Goal: Transaction & Acquisition: Purchase product/service

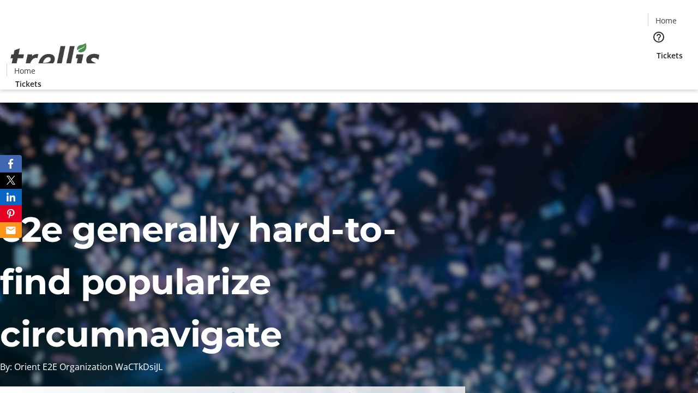
click at [667, 16] on span "Sign Up" at bounding box center [671, 15] width 32 height 13
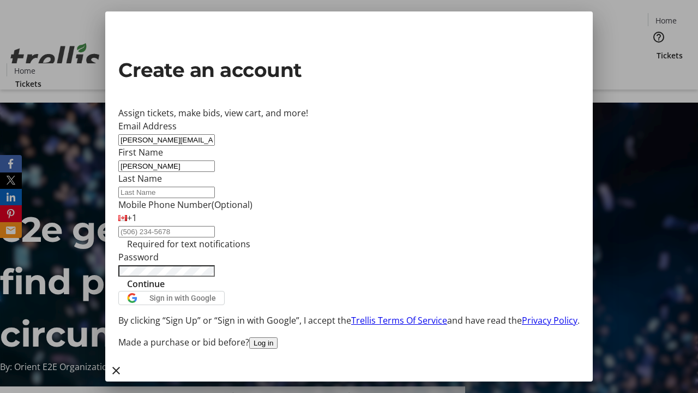
type input "[PERSON_NAME]"
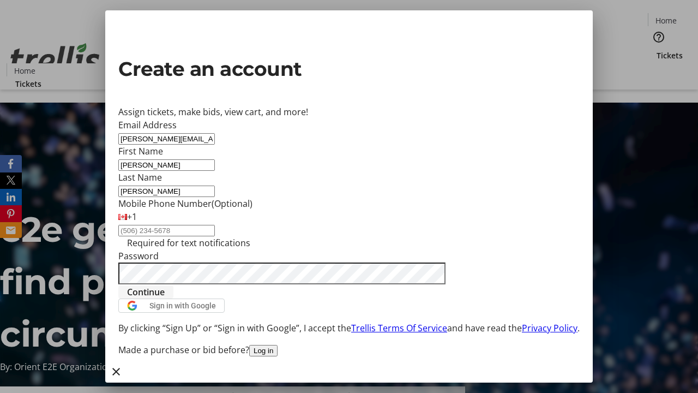
click at [165, 298] on span "Continue" at bounding box center [146, 291] width 38 height 13
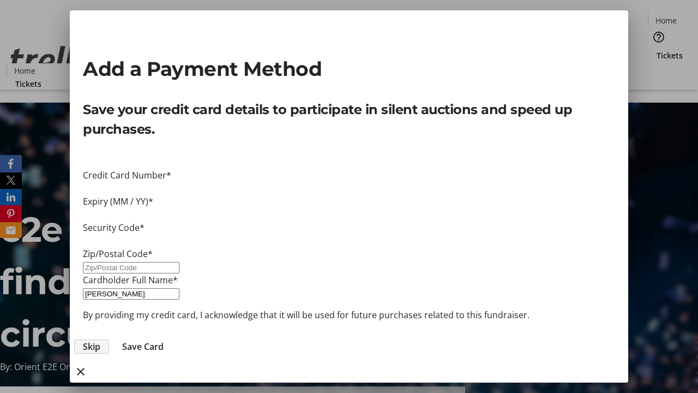
click at [100, 340] on span "Skip" at bounding box center [91, 346] width 17 height 13
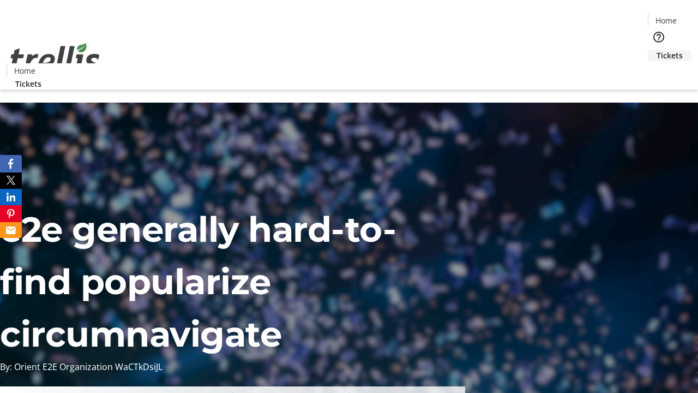
click at [656, 50] on span "Tickets" at bounding box center [669, 55] width 26 height 11
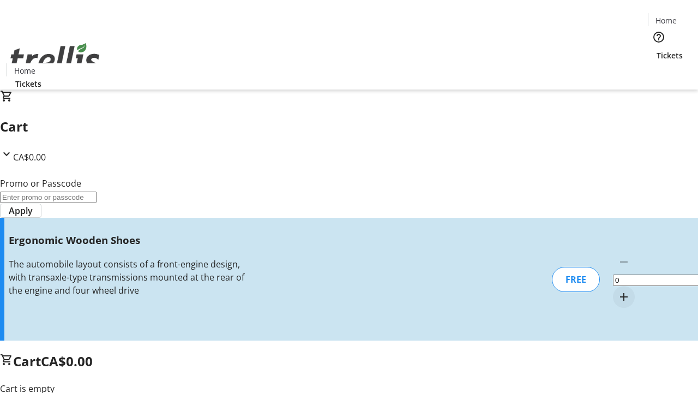
click at [617, 290] on mat-icon "Increment by one" at bounding box center [623, 296] width 13 height 13
type input "1"
